Goal: Information Seeking & Learning: Learn about a topic

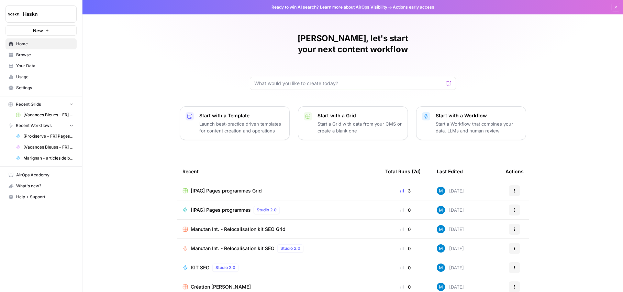
click at [36, 55] on span "Browse" at bounding box center [44, 55] width 57 height 6
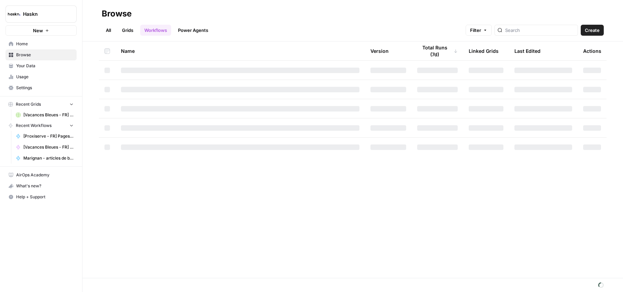
click at [39, 69] on link "Your Data" at bounding box center [40, 65] width 71 height 11
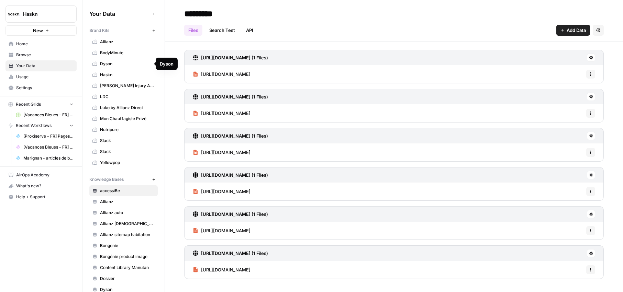
click at [136, 73] on span "Haskn" at bounding box center [127, 75] width 55 height 6
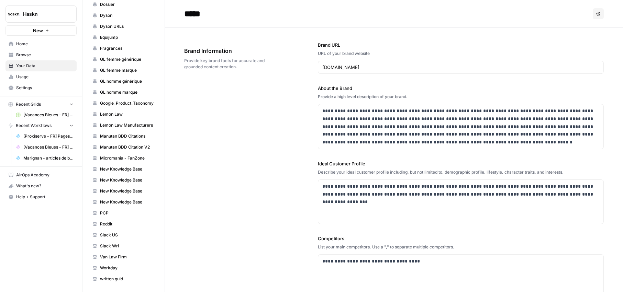
scroll to position [275, 0]
click at [134, 144] on span "Manutan BDD Citation V2" at bounding box center [127, 147] width 55 height 6
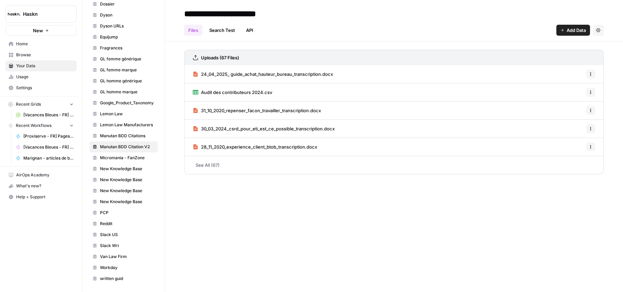
click at [244, 164] on link "See All (67)" at bounding box center [394, 165] width 420 height 18
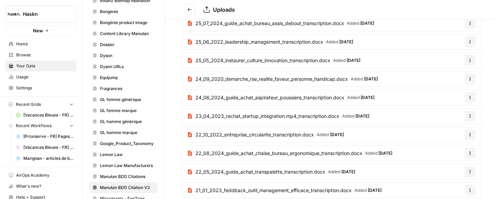
scroll to position [206, 0]
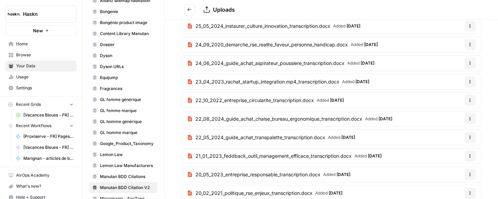
click at [256, 130] on link "22_05_2024_guide_achat_transpalette_transcription.docx Added [DATE]" at bounding box center [271, 137] width 179 height 15
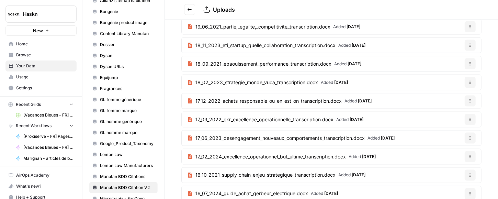
scroll to position [344, 0]
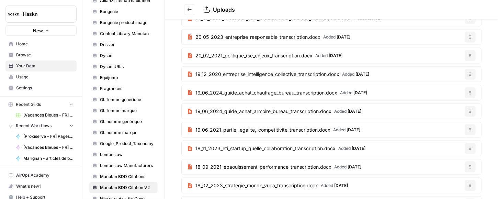
click at [231, 93] on span "19_06_2024_guide_achat_chauffage_bureau_transcription.docx" at bounding box center [267, 92] width 142 height 7
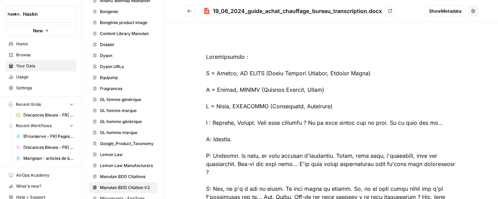
click at [192, 8] on button "Go back" at bounding box center [189, 10] width 11 height 11
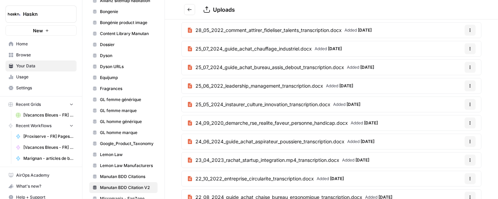
scroll to position [162, 0]
